Goal: Transaction & Acquisition: Purchase product/service

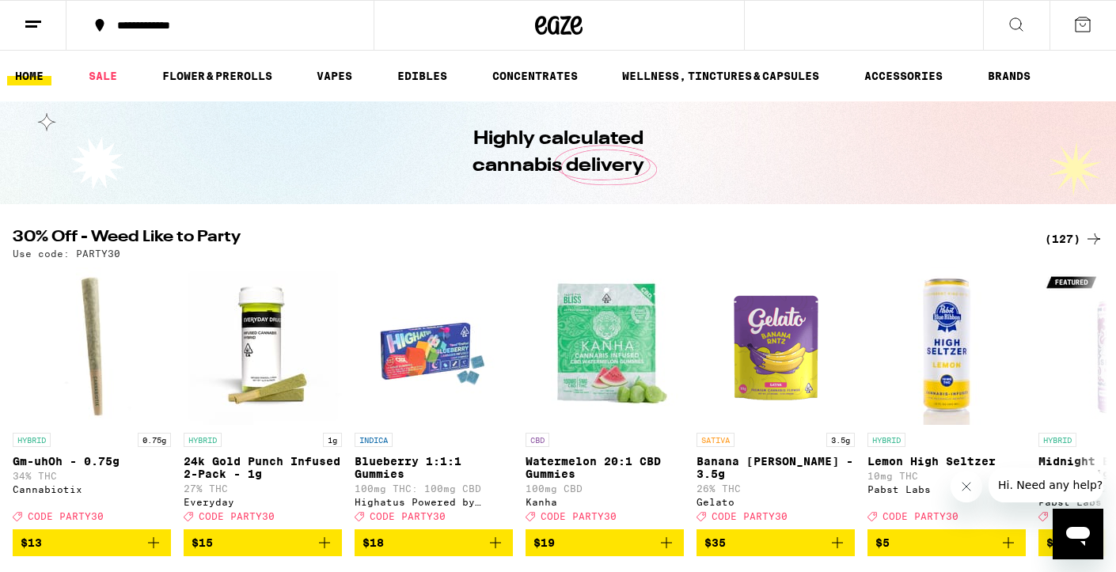
click at [968, 481] on icon "Close message from company" at bounding box center [966, 487] width 13 height 13
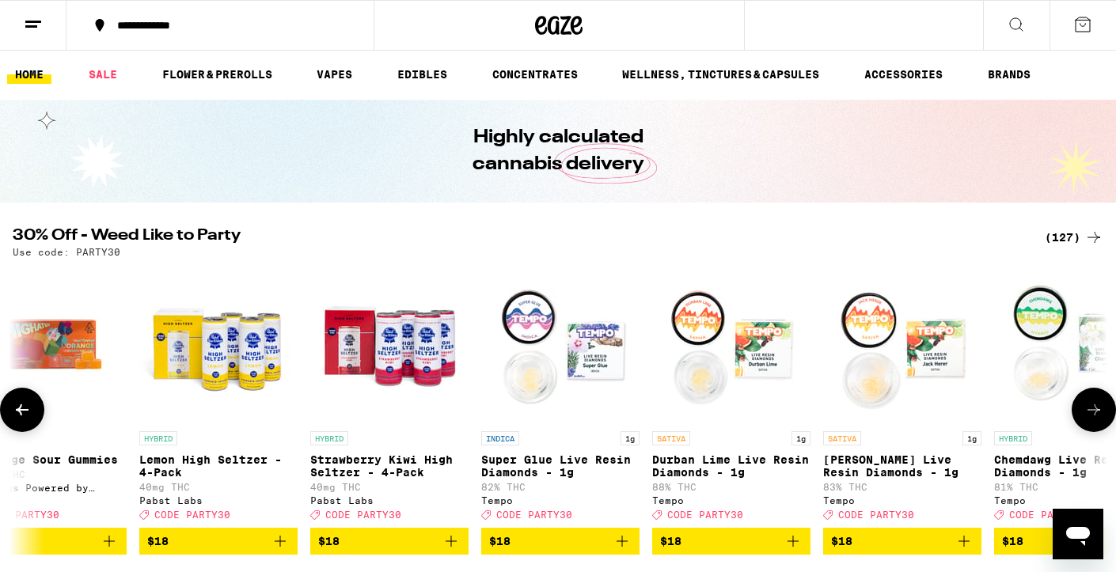
scroll to position [0, 5692]
